Goal: Task Accomplishment & Management: Manage account settings

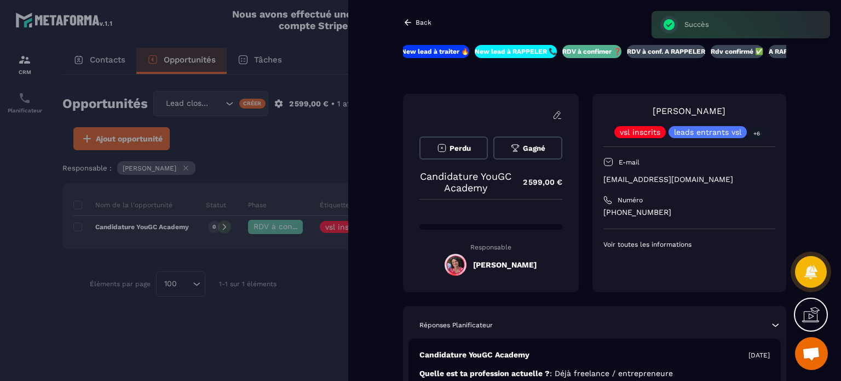
scroll to position [2533, 0]
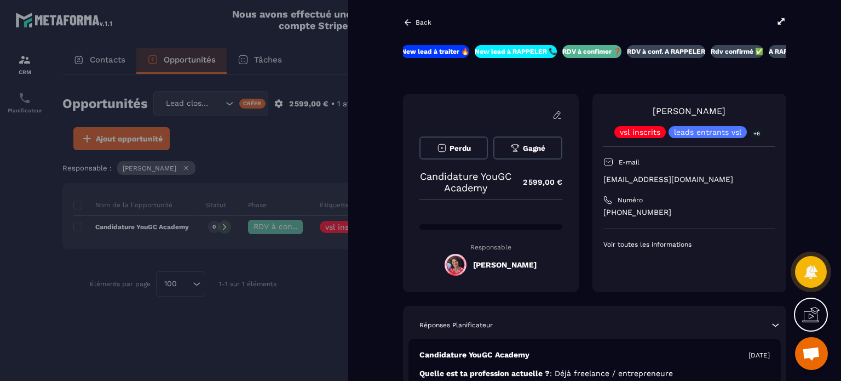
click at [427, 20] on p "Back" at bounding box center [424, 23] width 16 height 8
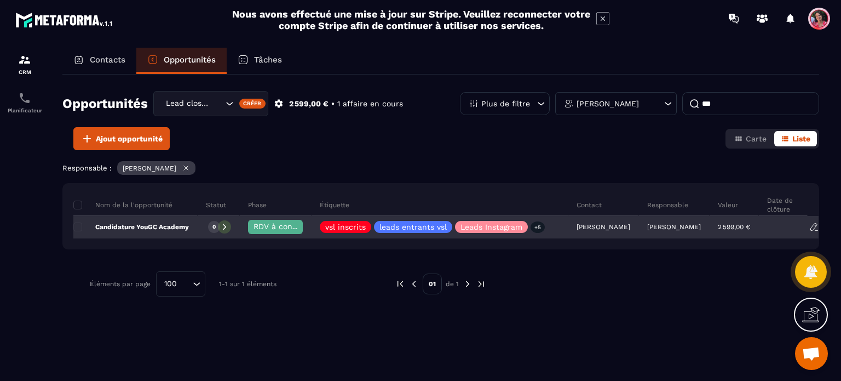
click at [272, 224] on span "RDV à confimer ❓" at bounding box center [289, 226] width 71 height 9
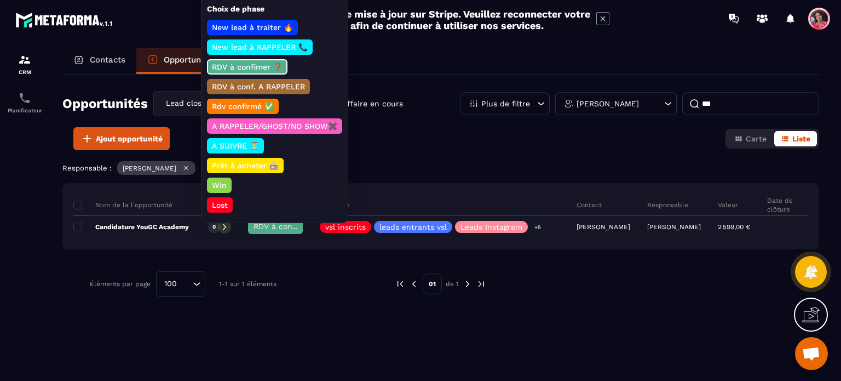
click at [257, 163] on p "Prêt à acheter 🎰" at bounding box center [245, 165] width 70 height 11
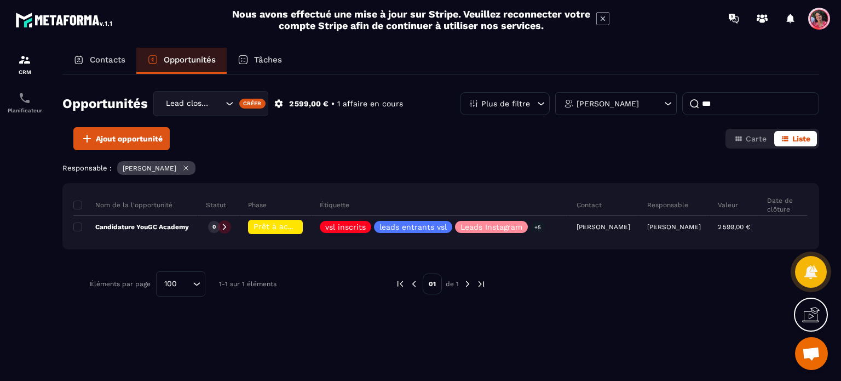
click at [115, 57] on p "Contacts" at bounding box center [108, 60] width 36 height 10
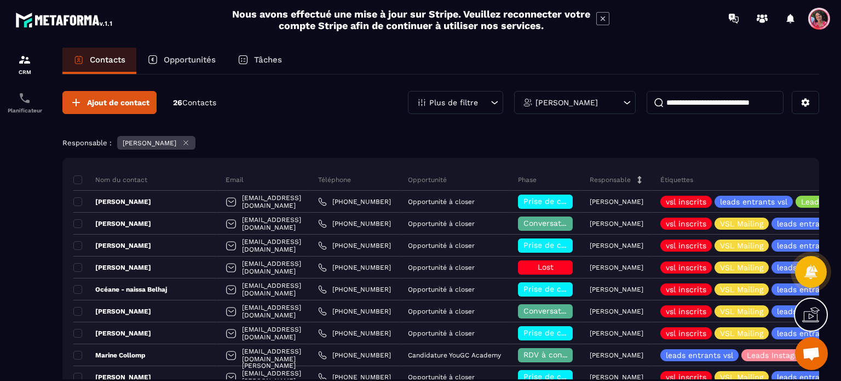
click at [711, 100] on input at bounding box center [715, 102] width 137 height 23
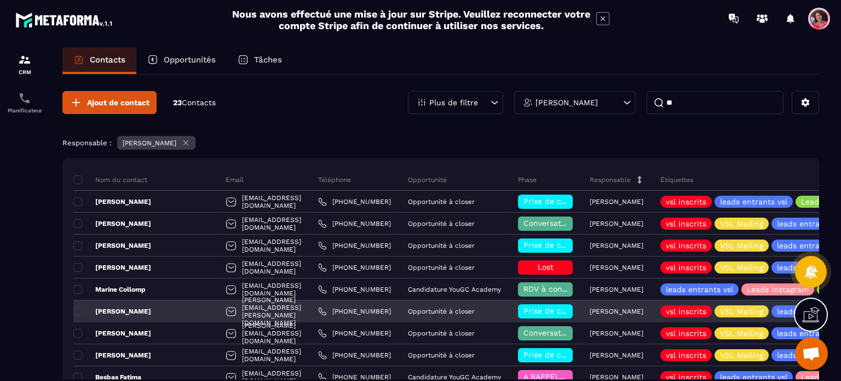
type input "**"
click at [603, 308] on span "Prise de contact effectuée" at bounding box center [573, 310] width 101 height 9
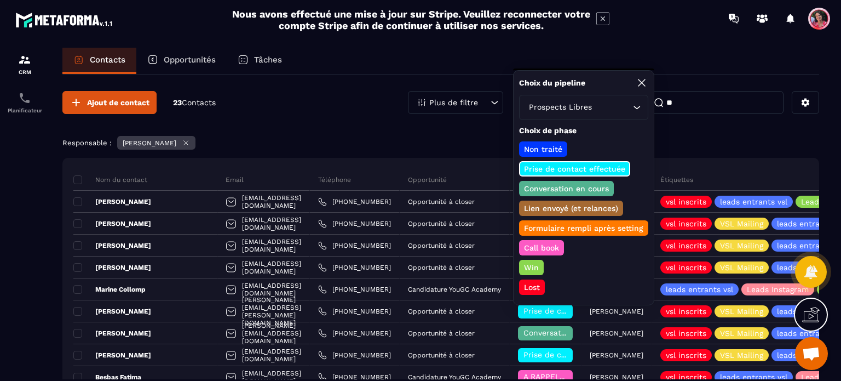
click at [188, 54] on div "Opportunités" at bounding box center [181, 61] width 90 height 26
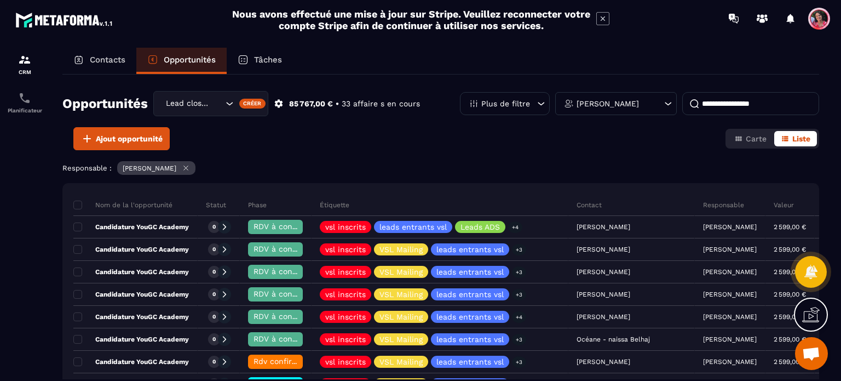
click at [744, 101] on input at bounding box center [750, 103] width 137 height 23
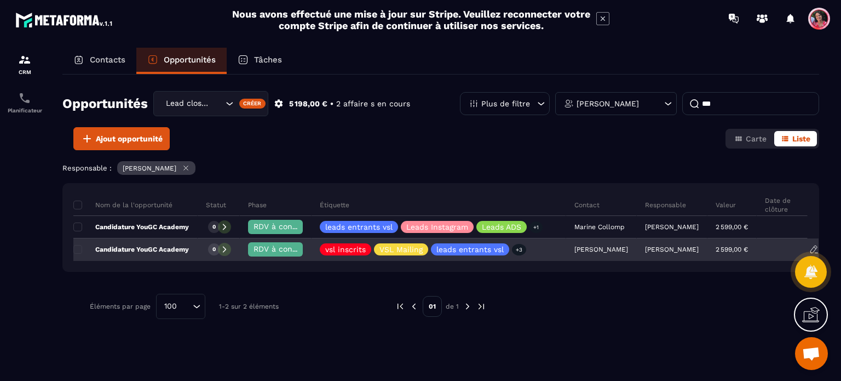
type input "***"
click at [177, 248] on p "Candidature YouGC Academy" at bounding box center [131, 249] width 116 height 9
